Goal: Navigation & Orientation: Find specific page/section

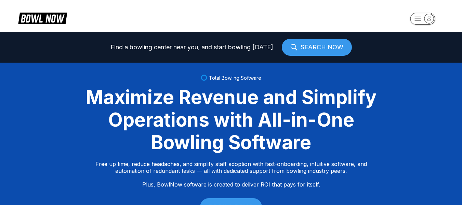
click at [418, 11] on header at bounding box center [231, 16] width 462 height 32
click at [419, 16] on rect "button" at bounding box center [422, 19] width 25 height 12
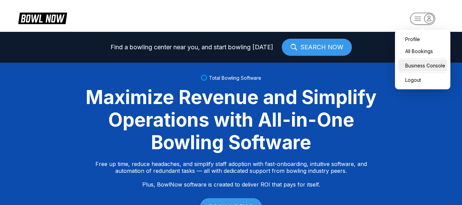
click at [418, 67] on div "Business Console" at bounding box center [423, 66] width 49 height 12
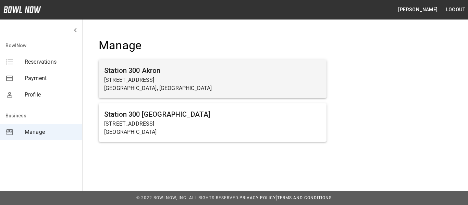
click at [160, 91] on p "[GEOGRAPHIC_DATA], [GEOGRAPHIC_DATA]" at bounding box center [212, 88] width 217 height 8
